Goal: Find specific page/section: Find specific page/section

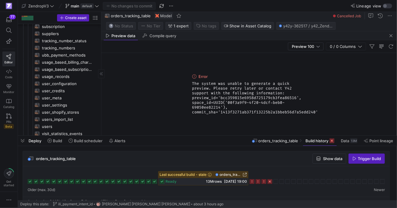
scroll to position [158, 0]
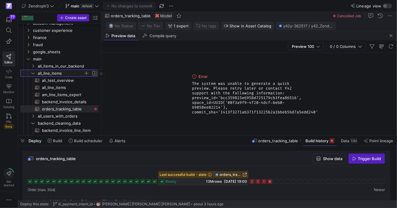
click at [34, 73] on icon "Press SPACE to select this row." at bounding box center [33, 73] width 3 height 1
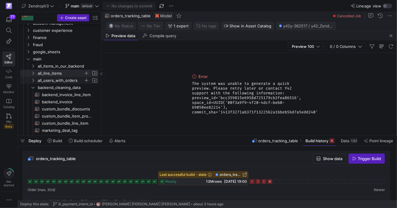
click at [42, 78] on span "all_users_with_orders" at bounding box center [61, 80] width 46 height 7
click at [66, 87] on span "all_users_with_orders​​​​​​​​​​" at bounding box center [67, 87] width 50 height 7
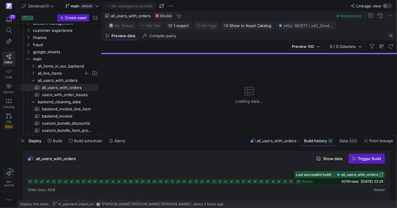
click at [390, 36] on span "button" at bounding box center [391, 35] width 7 height 7
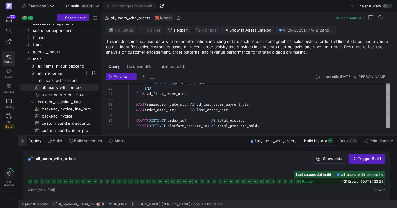
click at [21, 140] on span "button" at bounding box center [23, 141] width 10 height 10
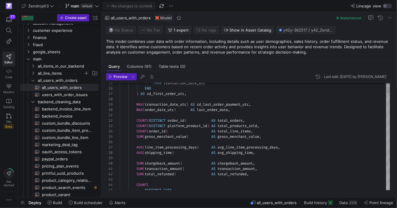
type textarea "COUNT(DISTINCT order_id) AS total_orders, COUNT(DISTINCT platform_product_id) A…"
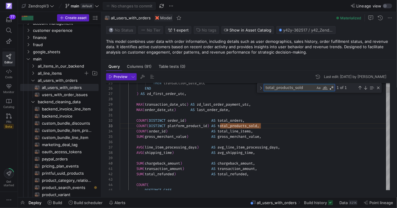
paste textarea "railing_30_day_fulfilled_order"
type textarea "trailing_30_day_f"
type textarea "COUNT(CASE WHEN days_since_order = 0 THEN order_id END) AS trailing_0_day_line_…"
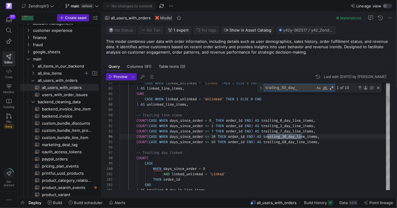
type textarea "trailing_30_day_"
click at [365, 87] on div "Next Match (Enter)" at bounding box center [365, 87] width 5 height 5
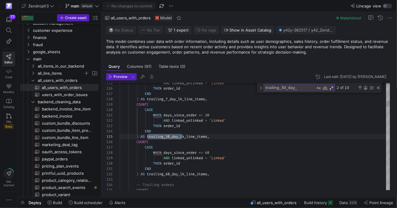
click at [365, 87] on div "Next Match (Enter)" at bounding box center [365, 87] width 5 height 5
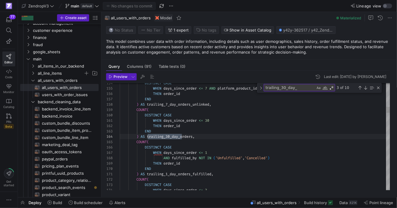
click at [367, 85] on div "Next Match (Enter)" at bounding box center [365, 87] width 5 height 5
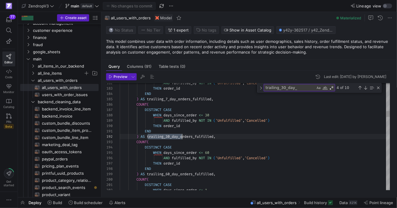
click at [299, 89] on textarea "trailing_30_day_" at bounding box center [289, 87] width 51 height 7
type textarea "COUNT( DISTINCT CASE WHEN days_since_order <= 30 AND fulfilled_by = 'Unfulfille…"
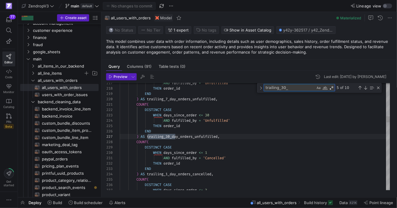
type textarea "trailing_30"
type textarea "THEN order_id END ) AS trailing_3_day_orders_unfulfilled, COUNT( DISTINCT CASE …"
type textarea "trailing_3_"
type textarea "END ) AS trailing_1_zd_day_orders, COUNT( DISTINCT CASE WHEN days_since_order <…"
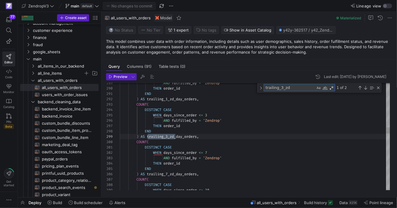
type textarea "trailing_3_zd"
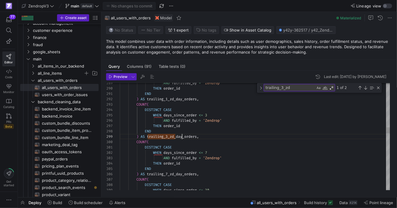
click at [289, 88] on textarea "trailing_3_zd" at bounding box center [289, 87] width 51 height 7
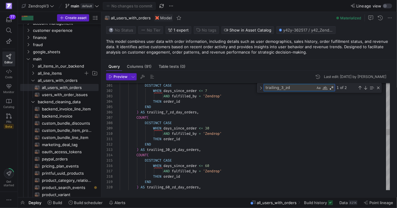
type textarea "THEN order_id END ) AS trailing_30_zd_day_orders, COUNT( DISTINCT CASE WHEN day…"
